Goal: Task Accomplishment & Management: Manage account settings

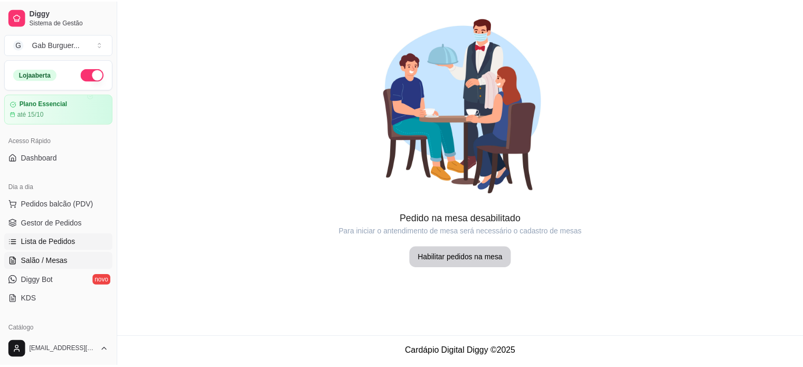
scroll to position [23, 0]
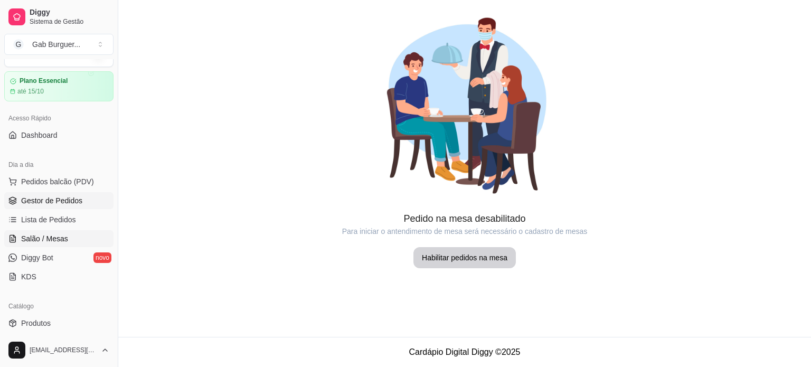
click at [44, 206] on link "Gestor de Pedidos" at bounding box center [58, 200] width 109 height 17
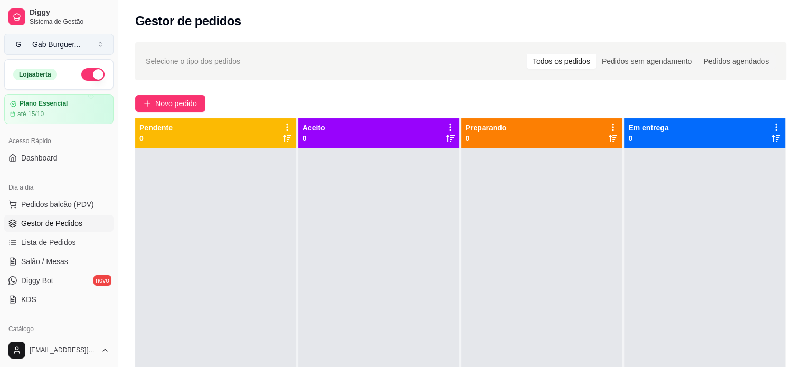
click at [103, 48] on button "G Gab Burguer ..." at bounding box center [58, 44] width 109 height 21
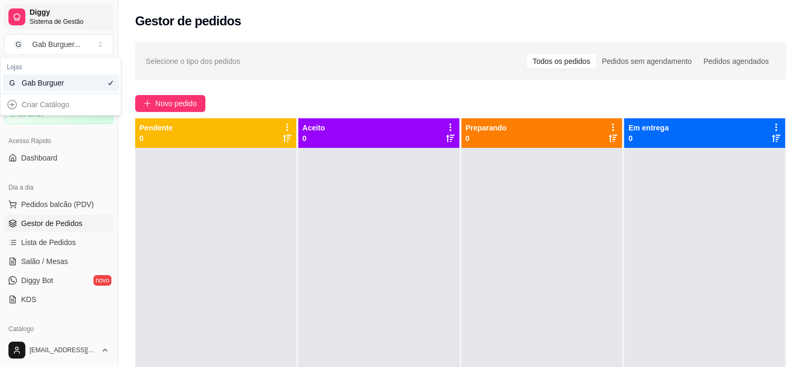
click at [65, 19] on span "Sistema de Gestão" at bounding box center [70, 21] width 80 height 8
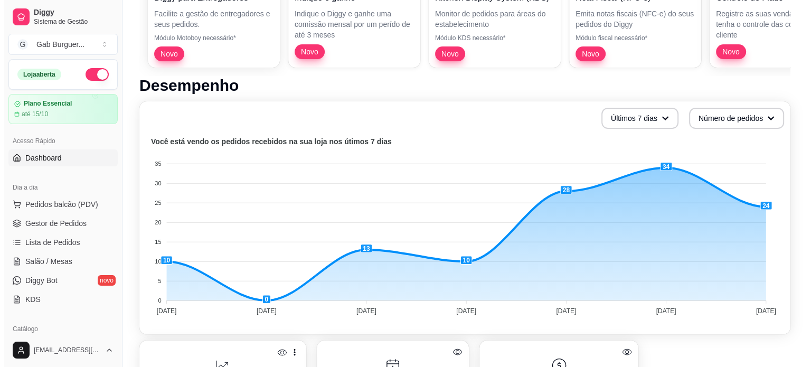
scroll to position [317, 0]
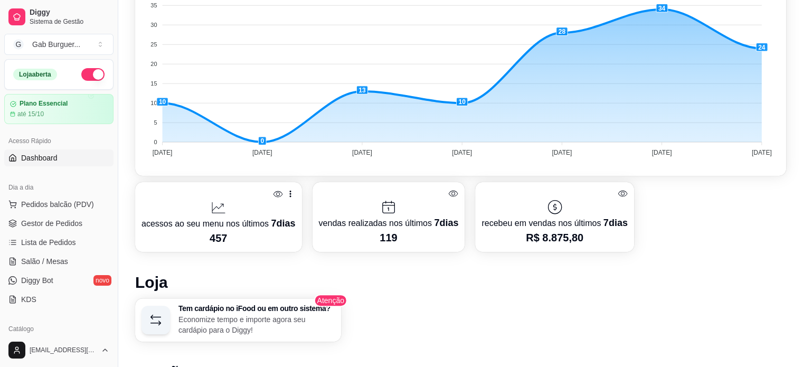
click at [266, 219] on p "acessos ao seu menu nos últimos 7 dias" at bounding box center [218, 223] width 154 height 15
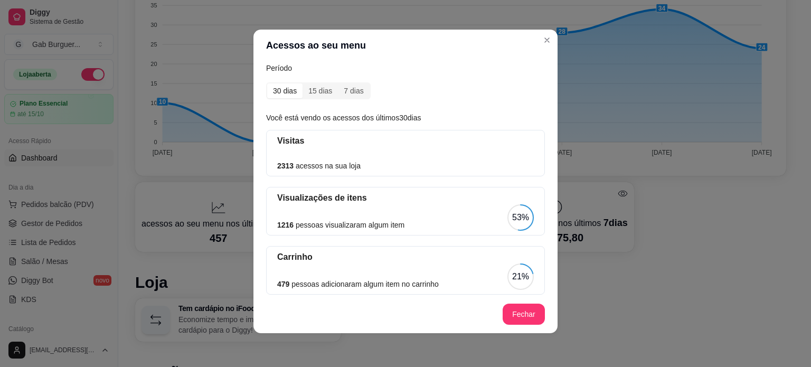
scroll to position [0, 0]
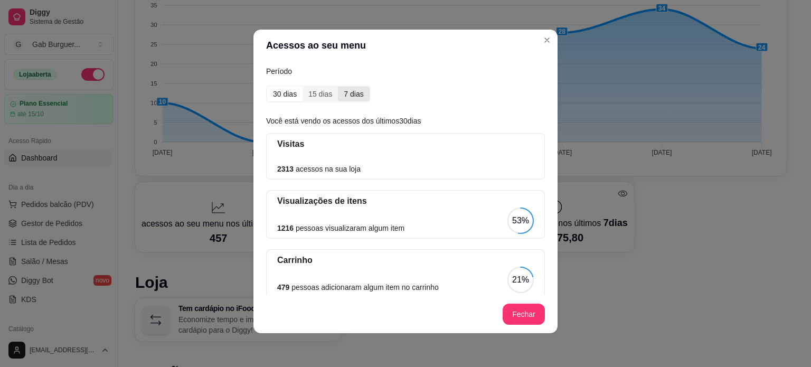
click at [341, 97] on div "7 dias" at bounding box center [353, 94] width 31 height 15
click at [338, 87] on input "7 dias" at bounding box center [338, 87] width 0 height 0
click at [319, 91] on div "15 dias" at bounding box center [319, 94] width 35 height 15
click at [302, 87] on input "15 dias" at bounding box center [302, 87] width 0 height 0
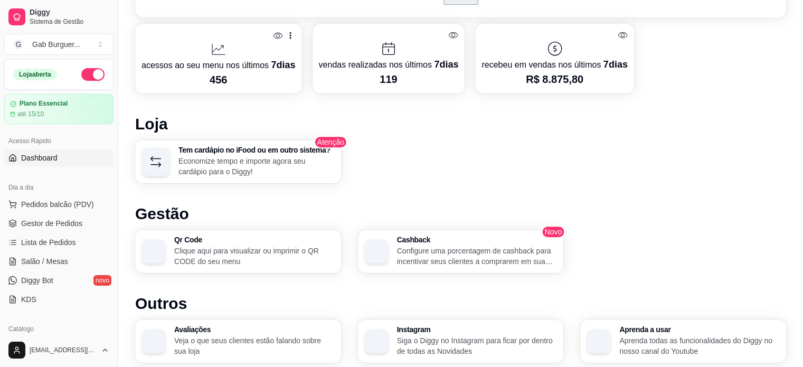
scroll to position [572, 0]
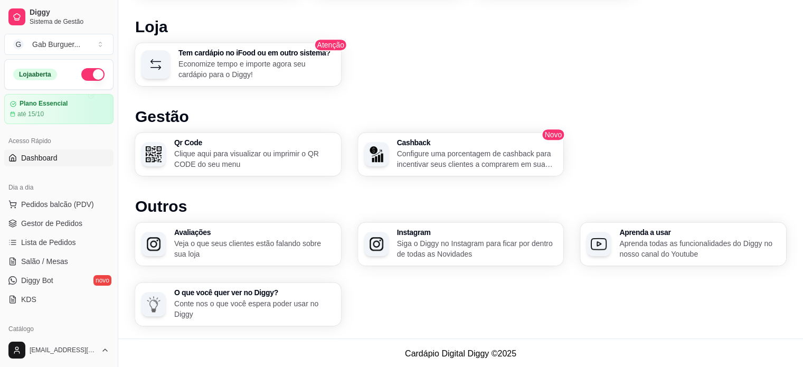
click at [312, 255] on p "Veja o que seus clientes estão falando sobre sua loja" at bounding box center [254, 248] width 160 height 21
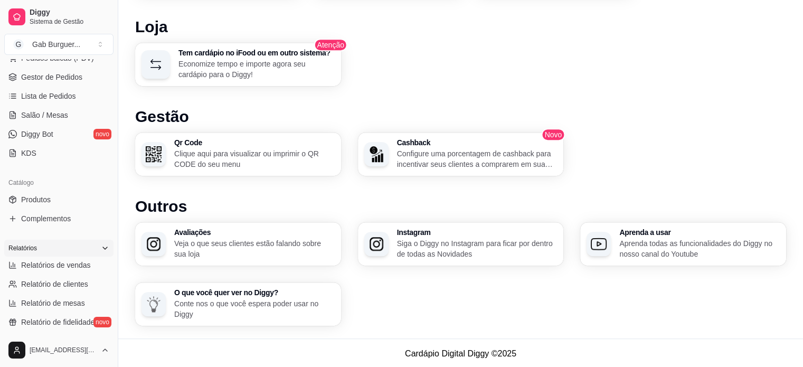
scroll to position [211, 0]
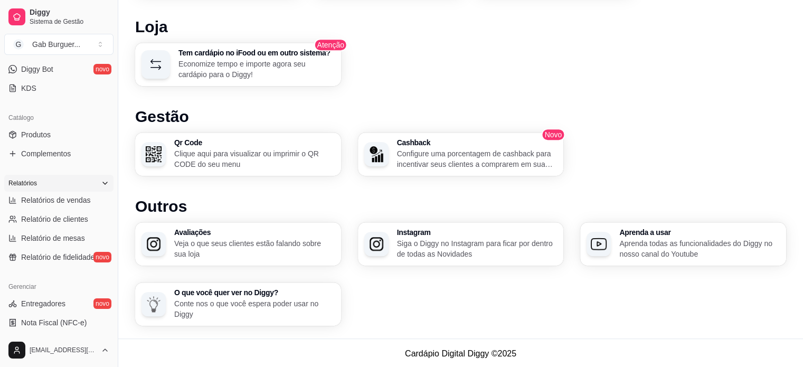
click at [101, 183] on icon at bounding box center [105, 183] width 8 height 8
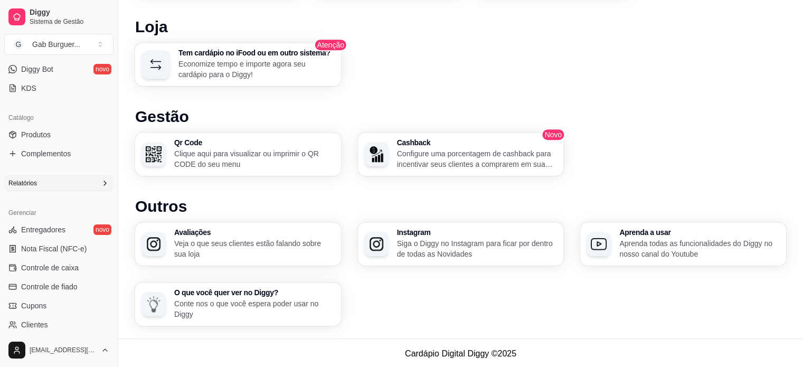
click at [101, 183] on icon at bounding box center [105, 183] width 8 height 8
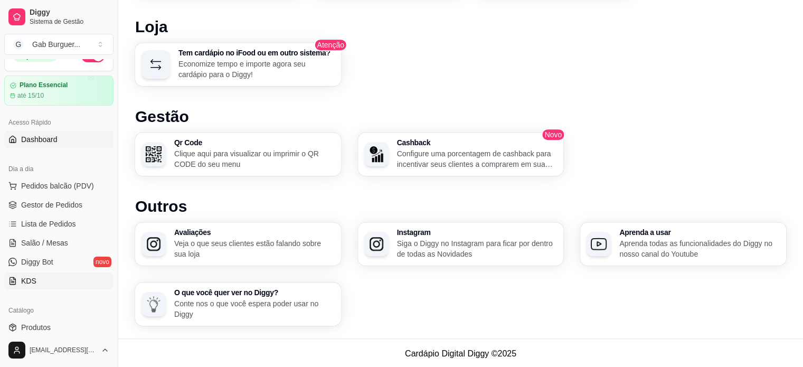
scroll to position [0, 0]
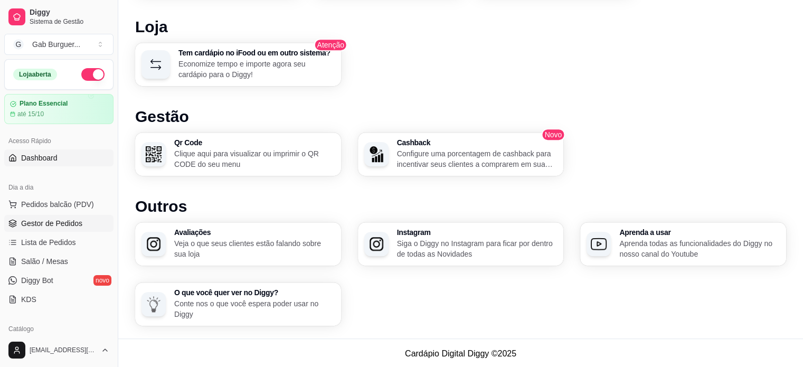
click at [54, 225] on span "Gestor de Pedidos" at bounding box center [51, 223] width 61 height 11
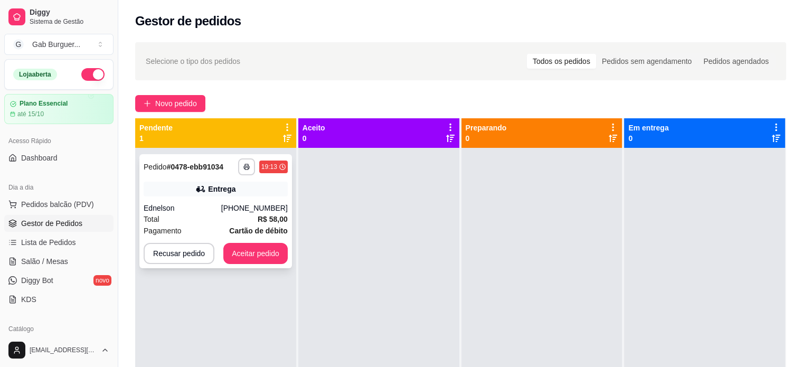
click at [162, 160] on div "**********" at bounding box center [216, 166] width 144 height 17
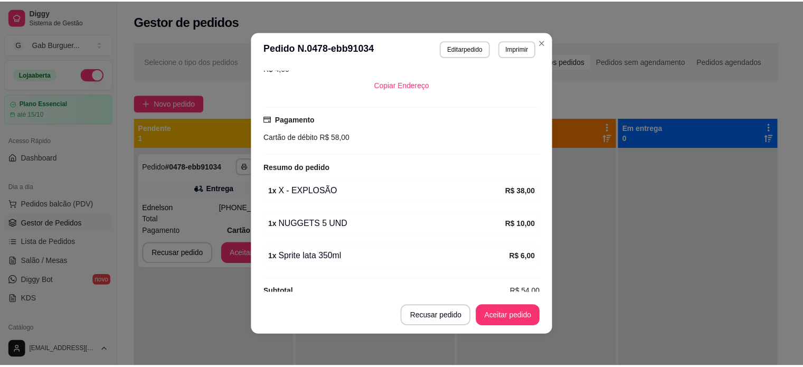
scroll to position [250, 0]
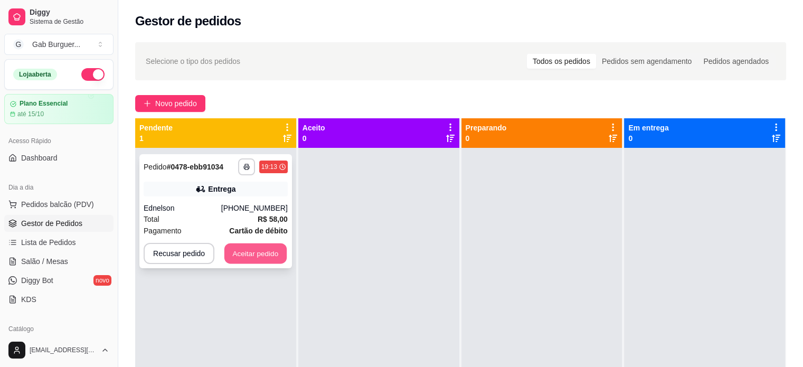
click at [249, 252] on button "Aceitar pedido" at bounding box center [255, 253] width 62 height 21
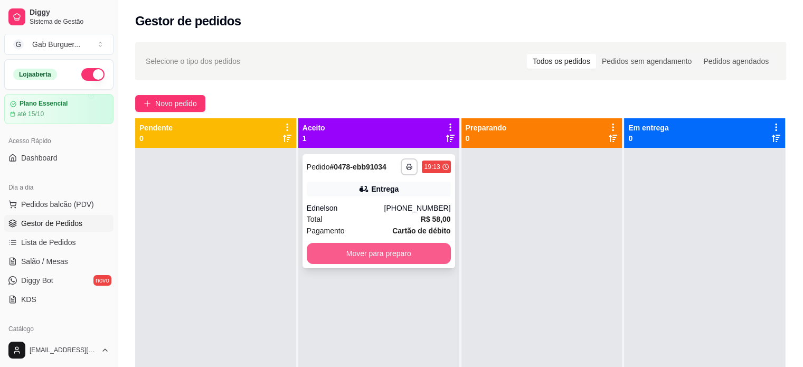
click at [373, 258] on button "Mover para preparo" at bounding box center [379, 253] width 144 height 21
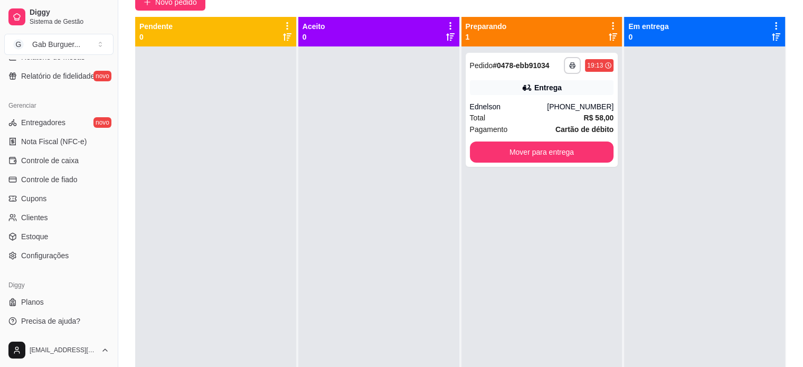
scroll to position [160, 0]
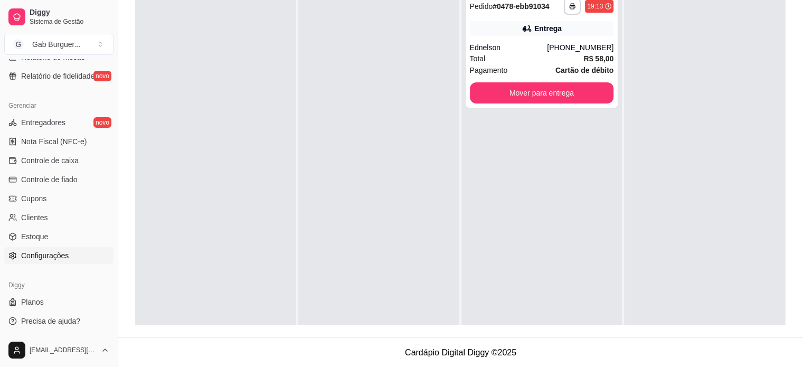
click at [63, 257] on span "Configurações" at bounding box center [45, 255] width 48 height 11
